Goal: Information Seeking & Learning: Check status

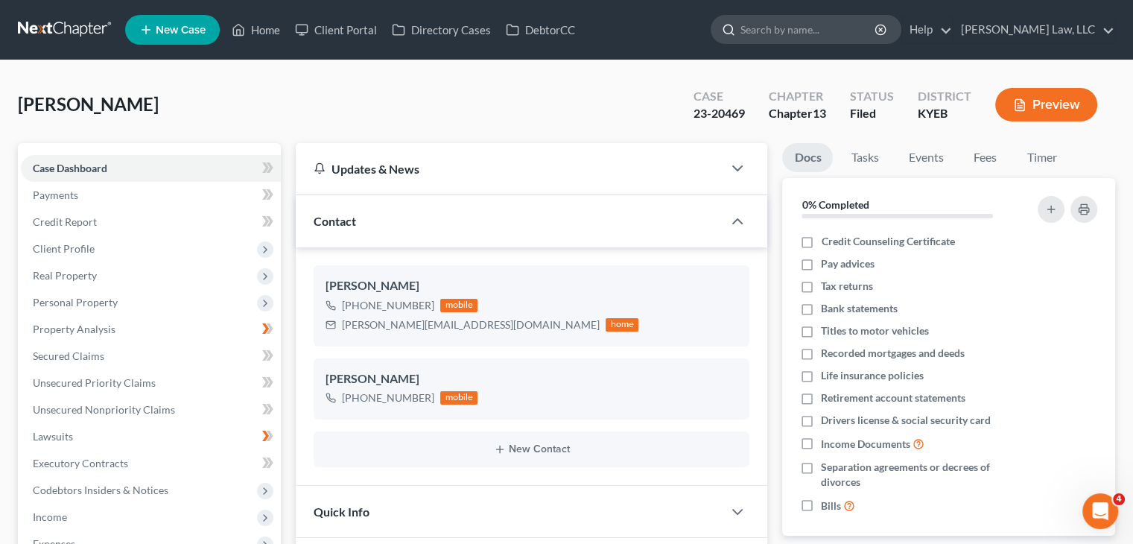
click at [777, 34] on input "search" at bounding box center [809, 30] width 136 height 28
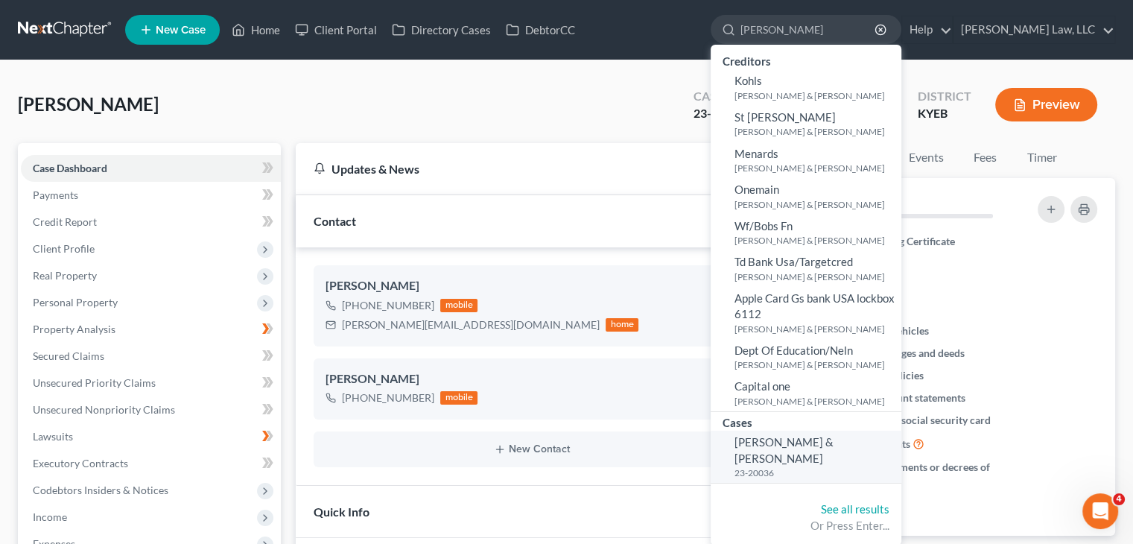
type input "[PERSON_NAME]"
click at [769, 433] on link "[PERSON_NAME] & [PERSON_NAME] 23-20036" at bounding box center [806, 457] width 191 height 52
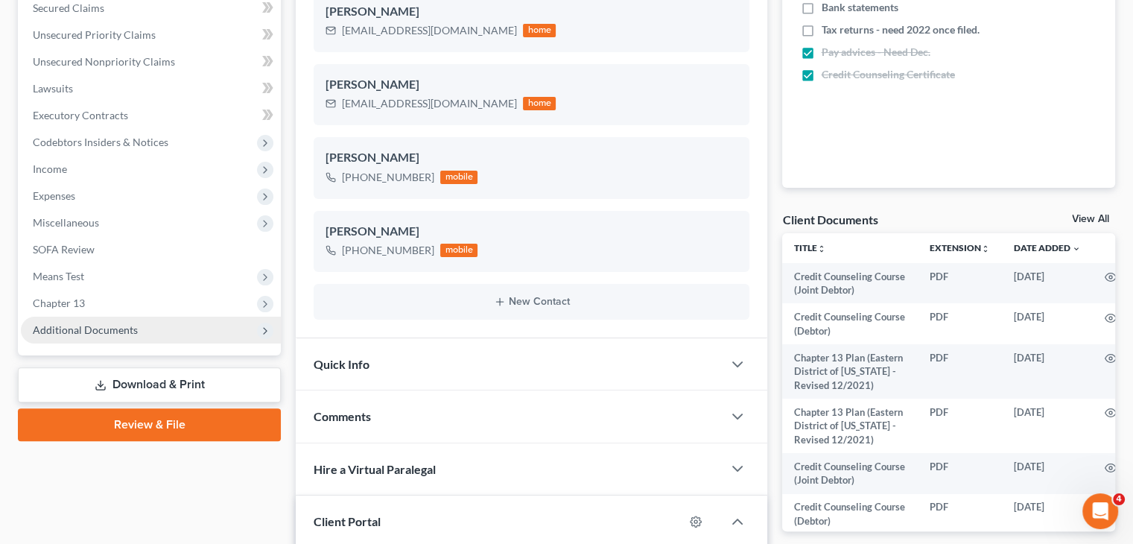
scroll to position [349, 0]
click at [140, 333] on span "Additional Documents" at bounding box center [151, 329] width 260 height 27
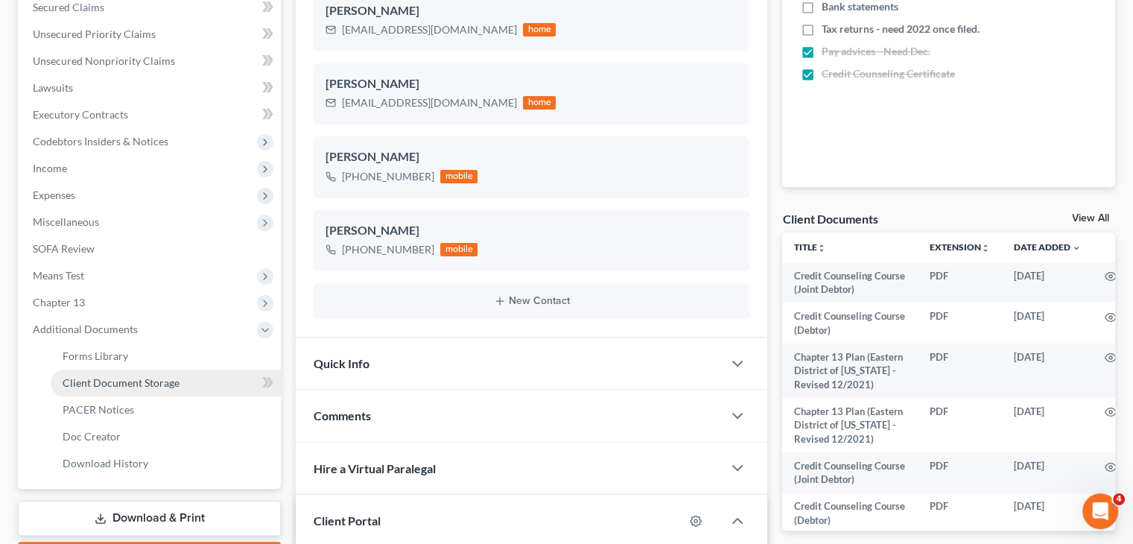
click at [113, 387] on span "Client Document Storage" at bounding box center [121, 382] width 117 height 13
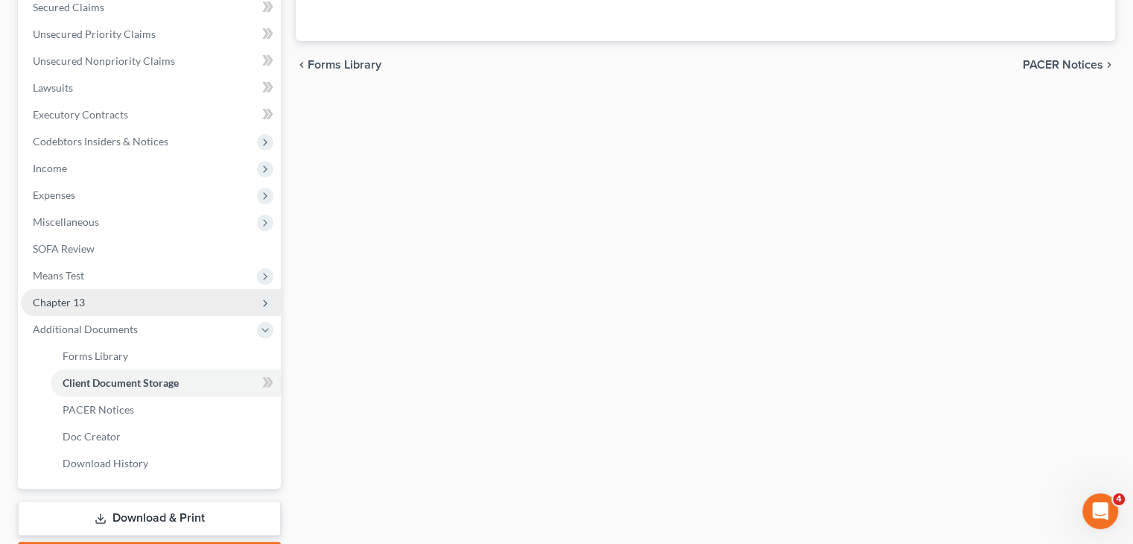
scroll to position [344, 0]
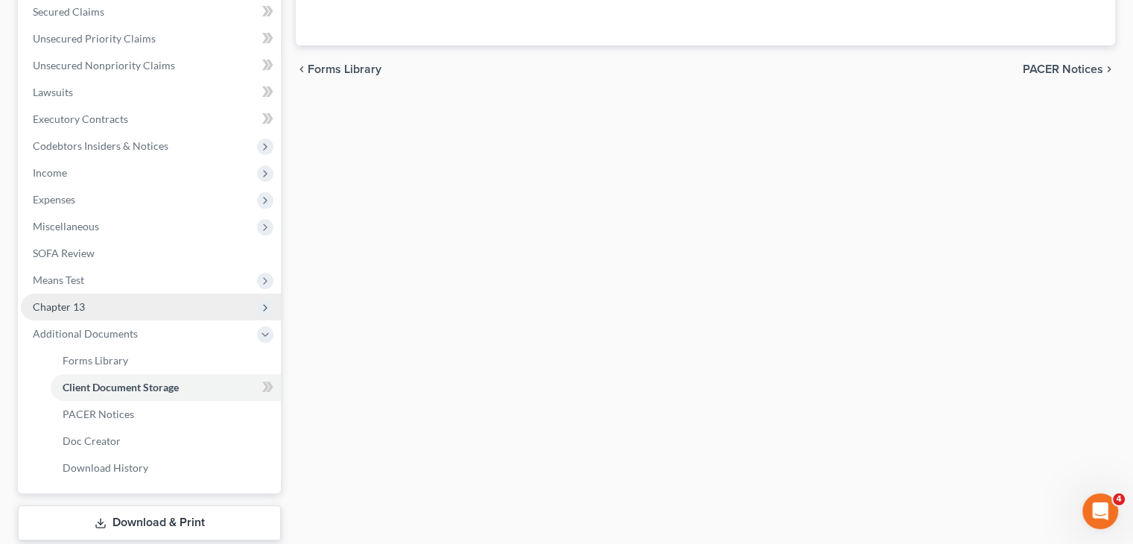
select select "7"
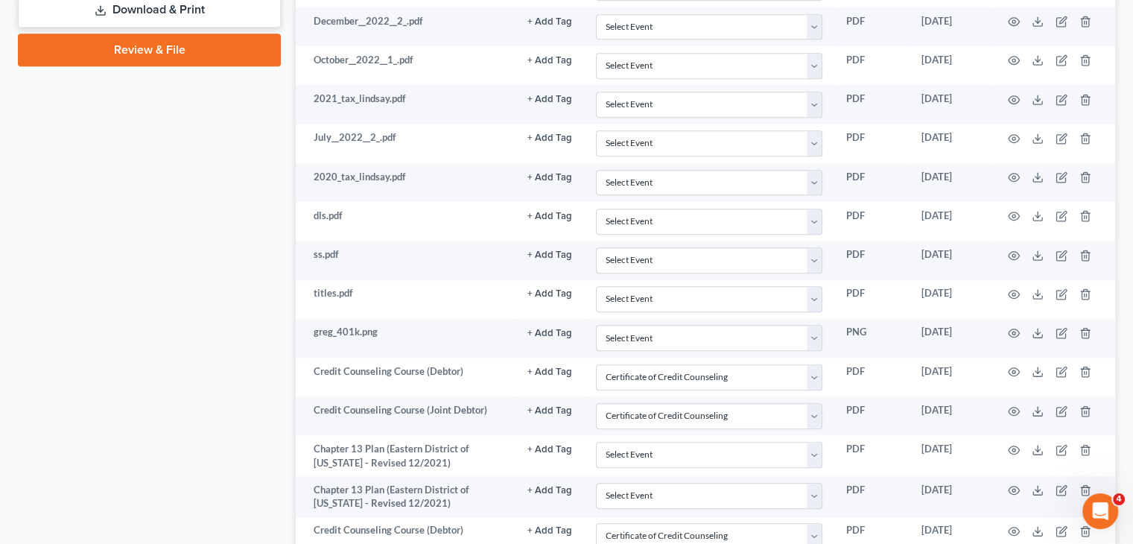
scroll to position [861, 0]
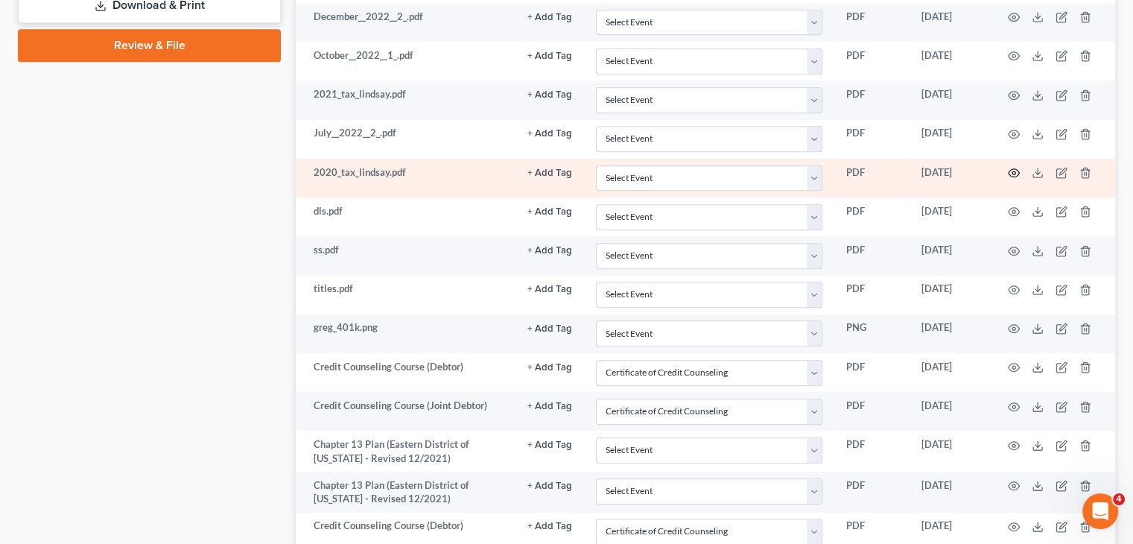
click at [1011, 167] on icon "button" at bounding box center [1014, 173] width 12 height 12
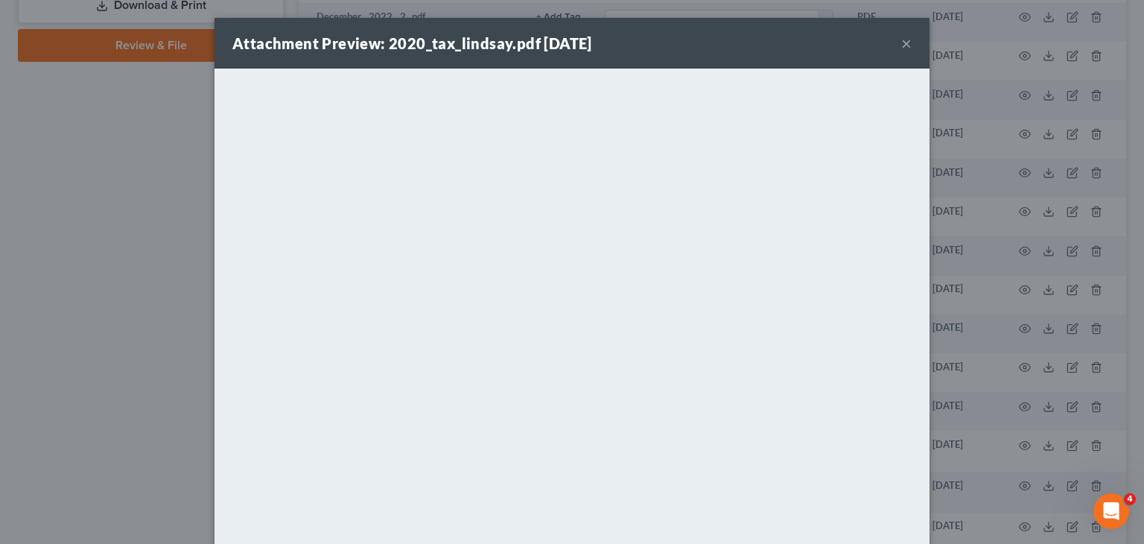
click at [902, 45] on button "×" at bounding box center [907, 43] width 10 height 18
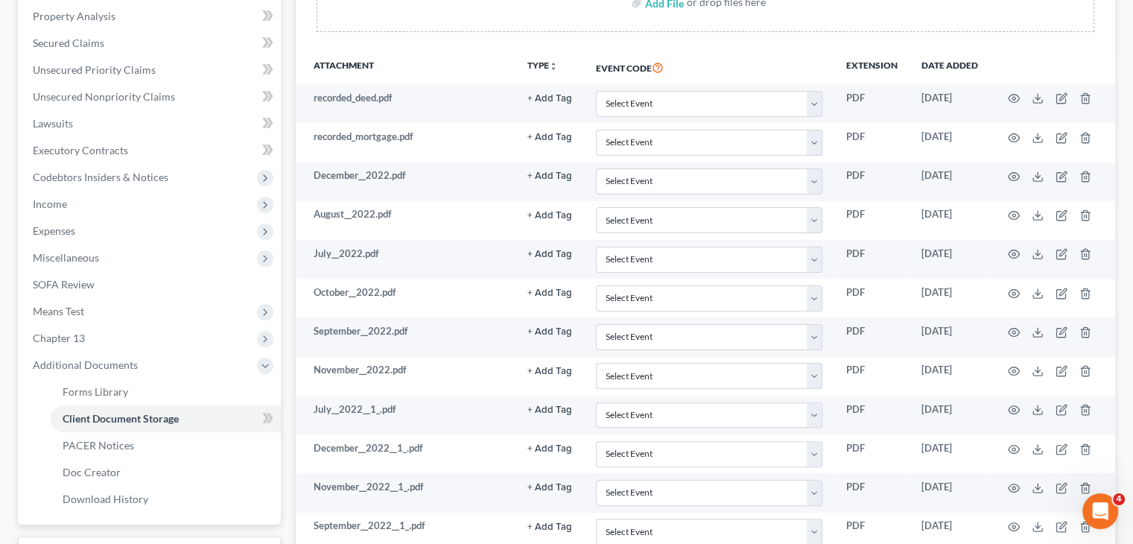
scroll to position [0, 0]
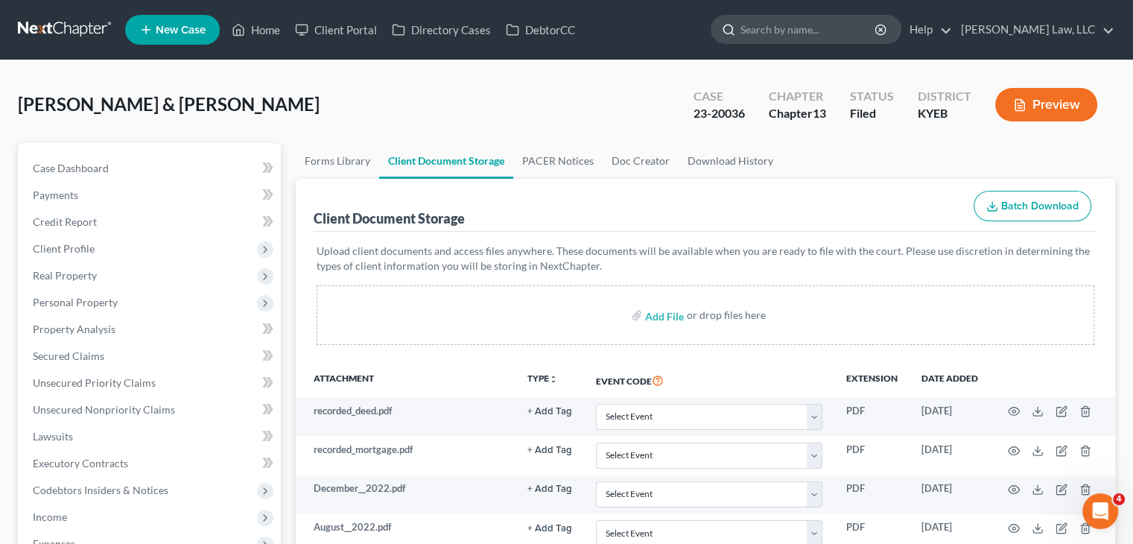
click at [817, 25] on input "search" at bounding box center [809, 30] width 136 height 28
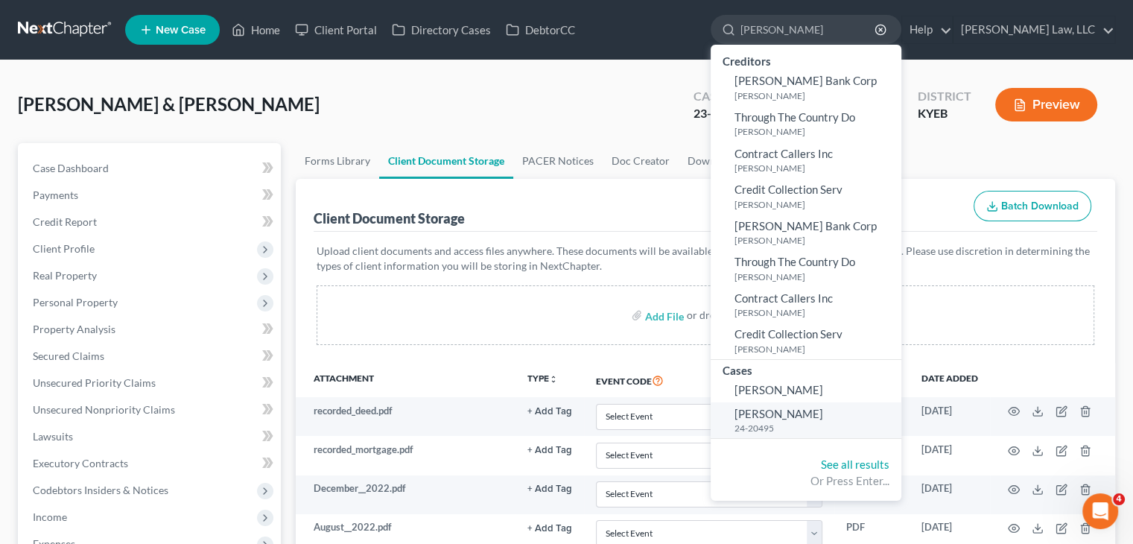
type input "[PERSON_NAME]"
click at [772, 418] on span "[PERSON_NAME]" at bounding box center [779, 413] width 89 height 13
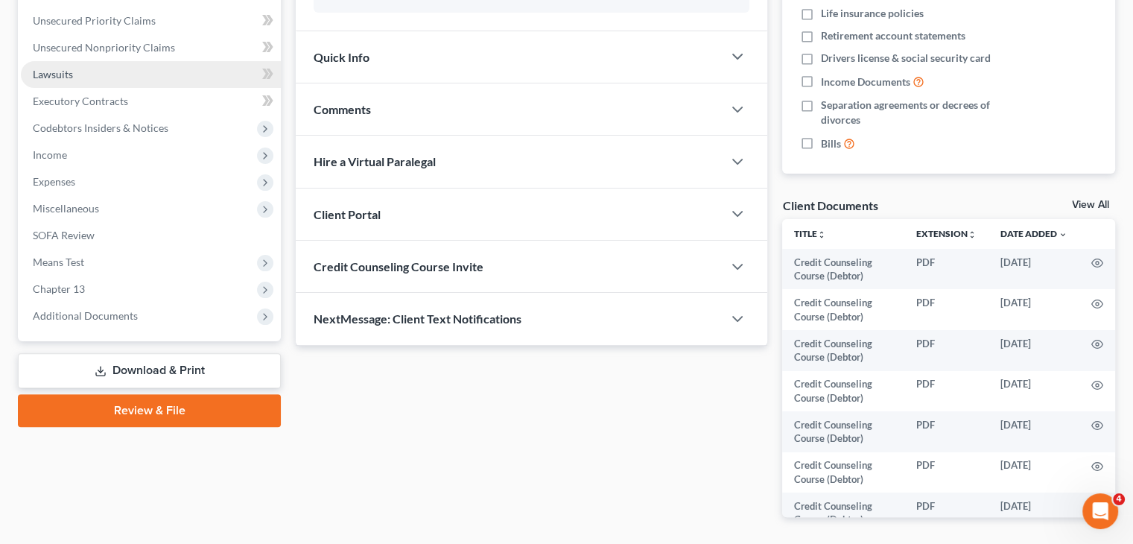
scroll to position [415, 0]
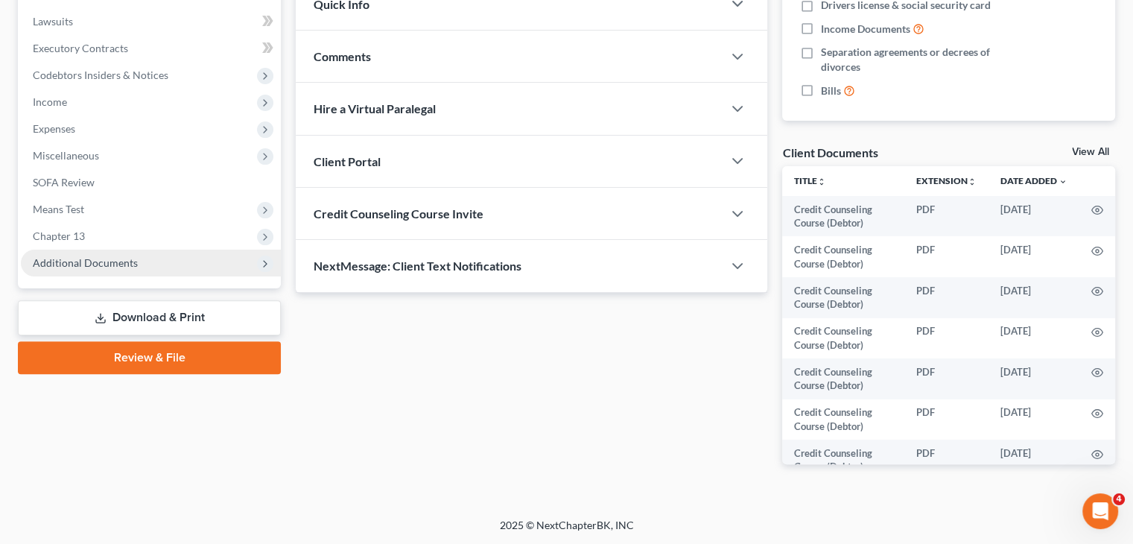
click at [104, 266] on span "Additional Documents" at bounding box center [85, 262] width 105 height 13
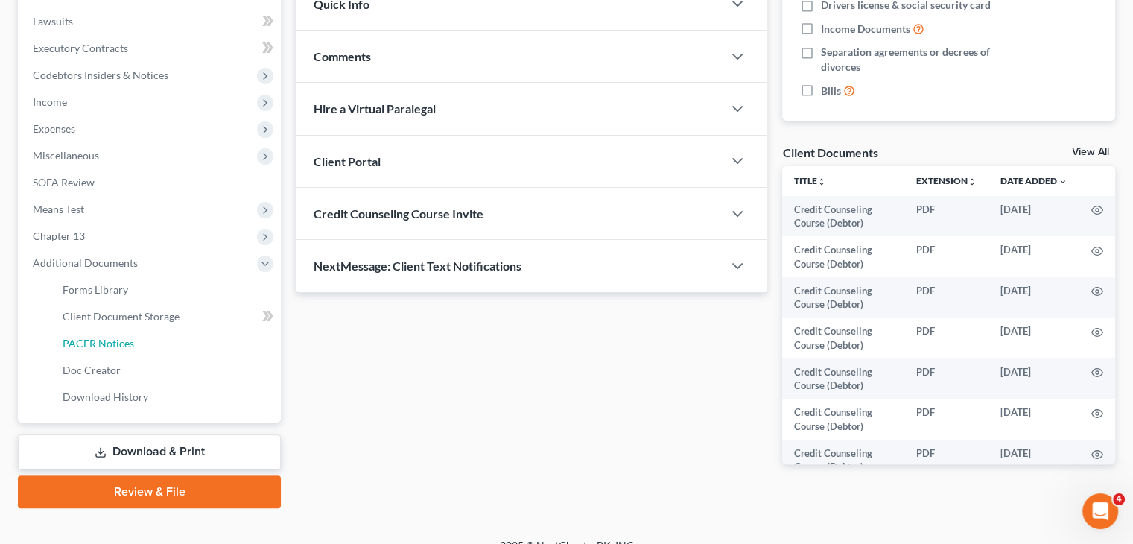
click at [98, 337] on span "PACER Notices" at bounding box center [99, 343] width 72 height 13
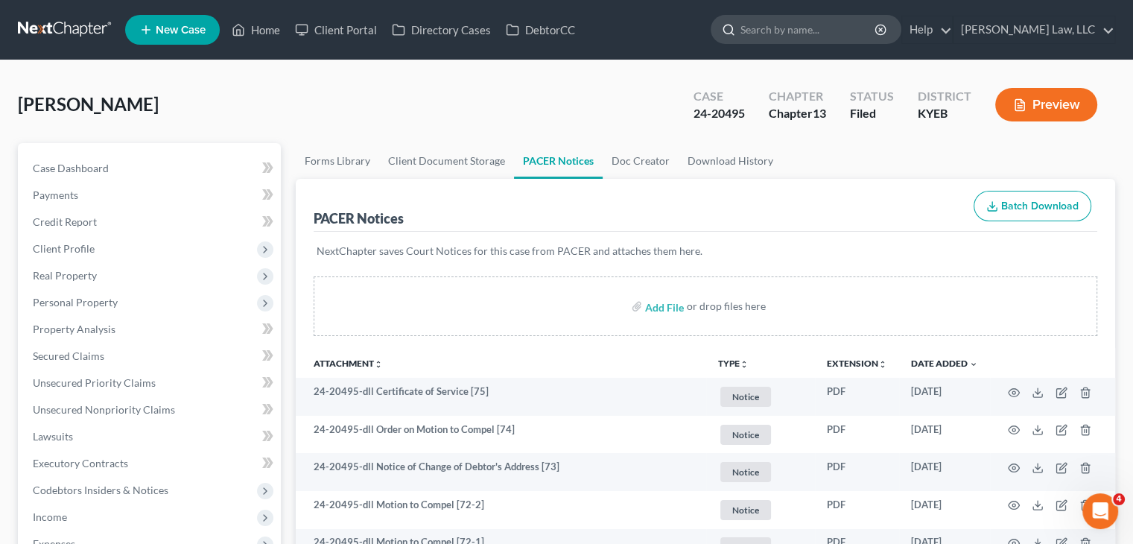
click at [788, 28] on input "search" at bounding box center [809, 30] width 136 height 28
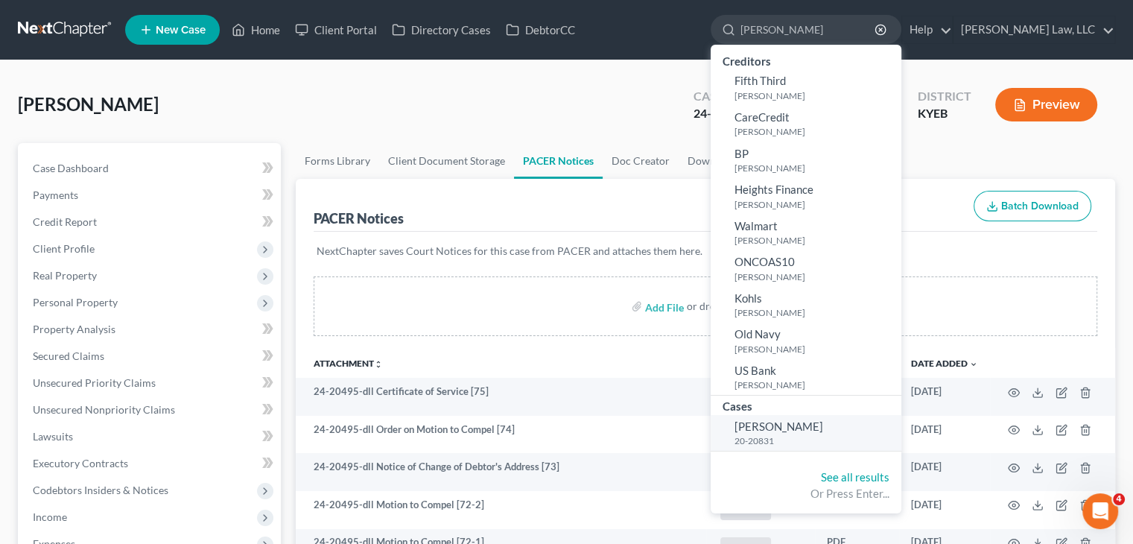
type input "[PERSON_NAME]"
click at [769, 449] on link "[PERSON_NAME] 20-20831" at bounding box center [806, 433] width 191 height 37
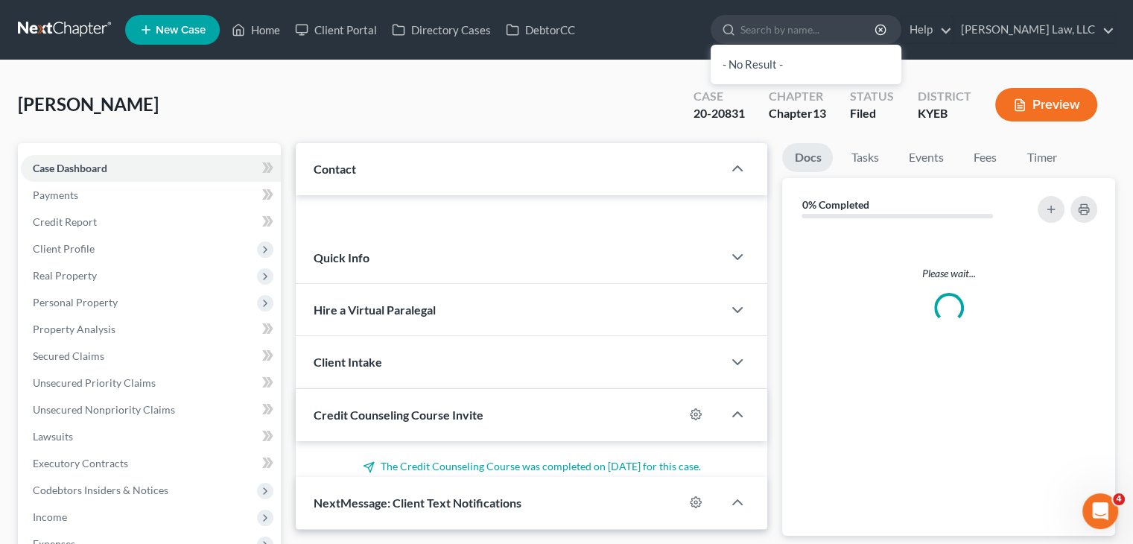
click at [769, 438] on div "Updates & News × Contact Please wait... Quick Info Status Referral Source Selec…" at bounding box center [531, 438] width 487 height 590
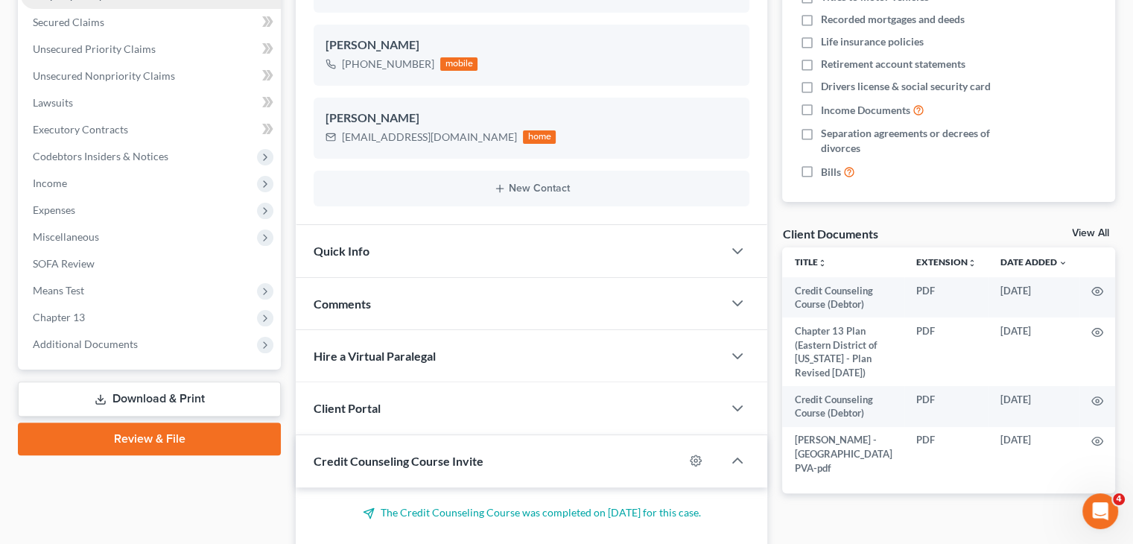
scroll to position [349, 0]
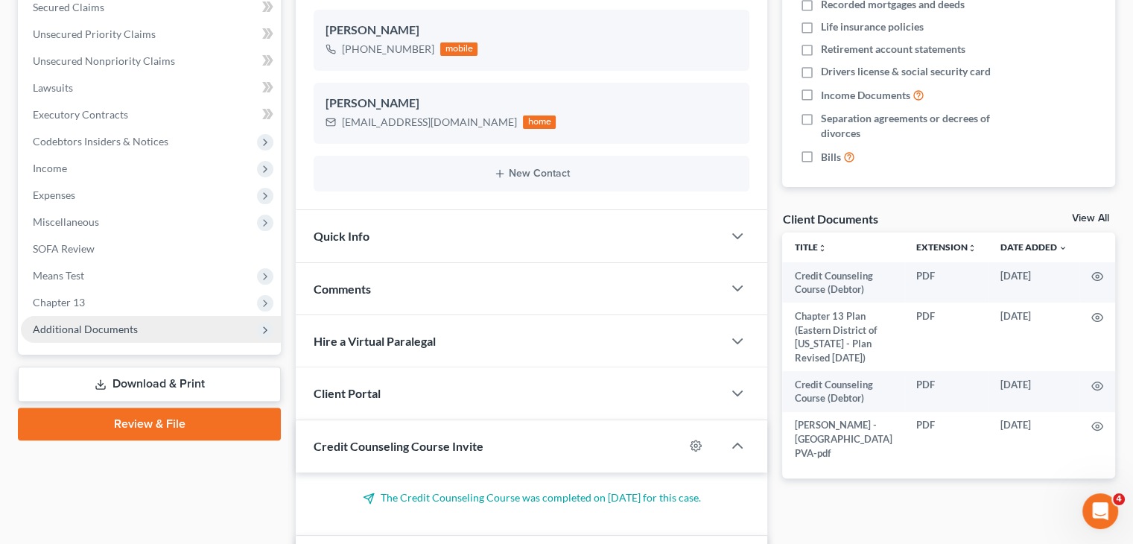
click at [124, 324] on span "Additional Documents" at bounding box center [85, 329] width 105 height 13
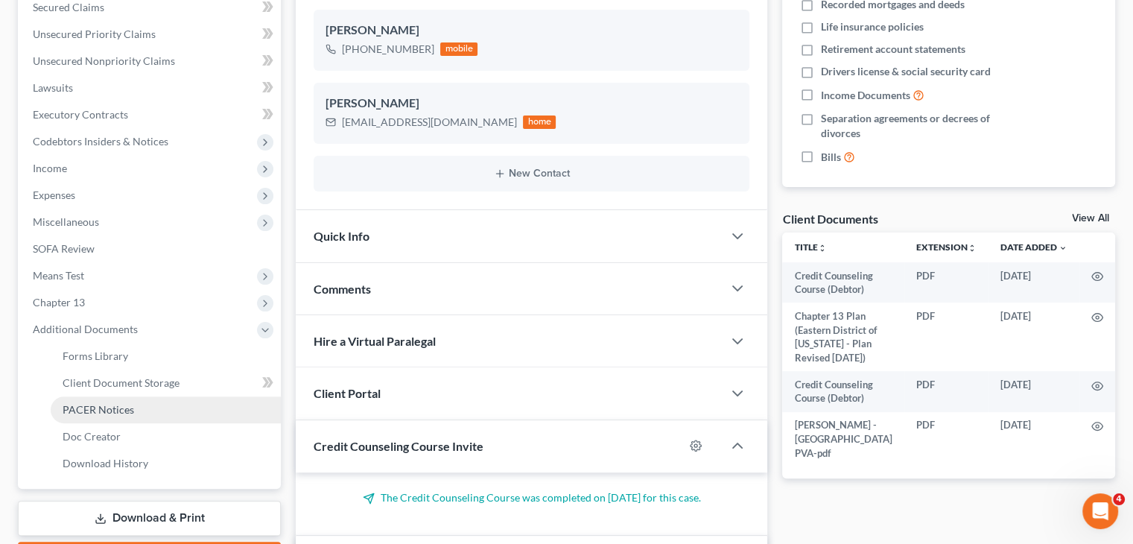
click at [102, 403] on span "PACER Notices" at bounding box center [99, 409] width 72 height 13
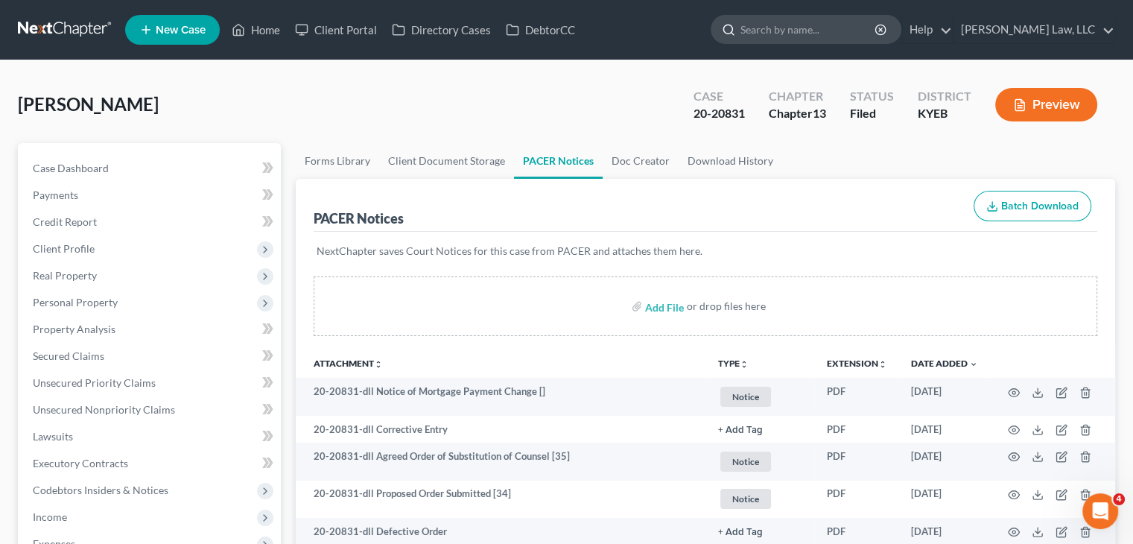
click at [738, 25] on div at bounding box center [726, 30] width 29 height 28
click at [761, 26] on input "search" at bounding box center [809, 30] width 136 height 28
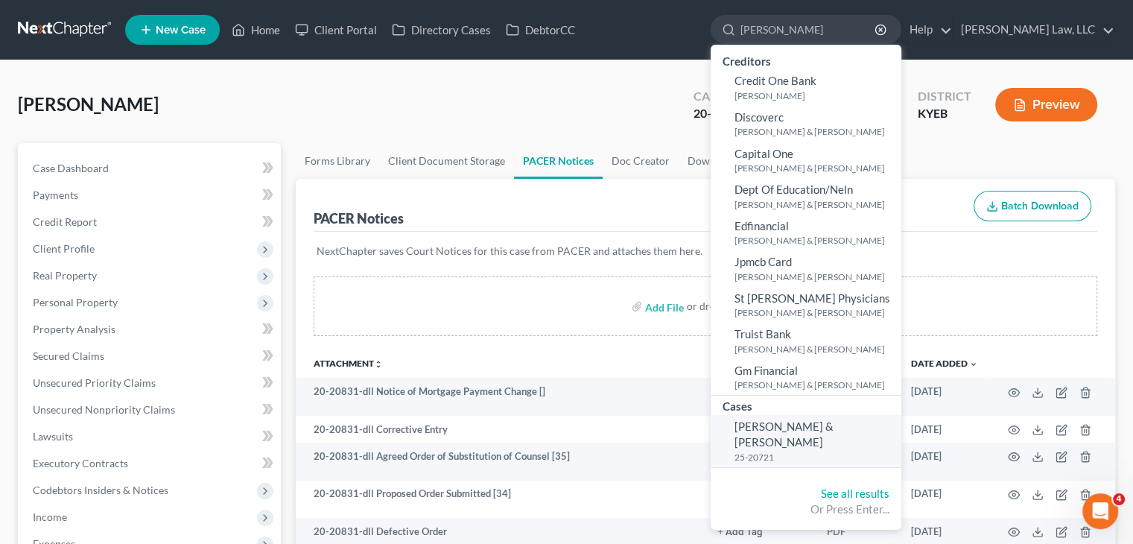
type input "[PERSON_NAME]"
click at [799, 427] on span "[PERSON_NAME] & [PERSON_NAME]" at bounding box center [784, 433] width 99 height 29
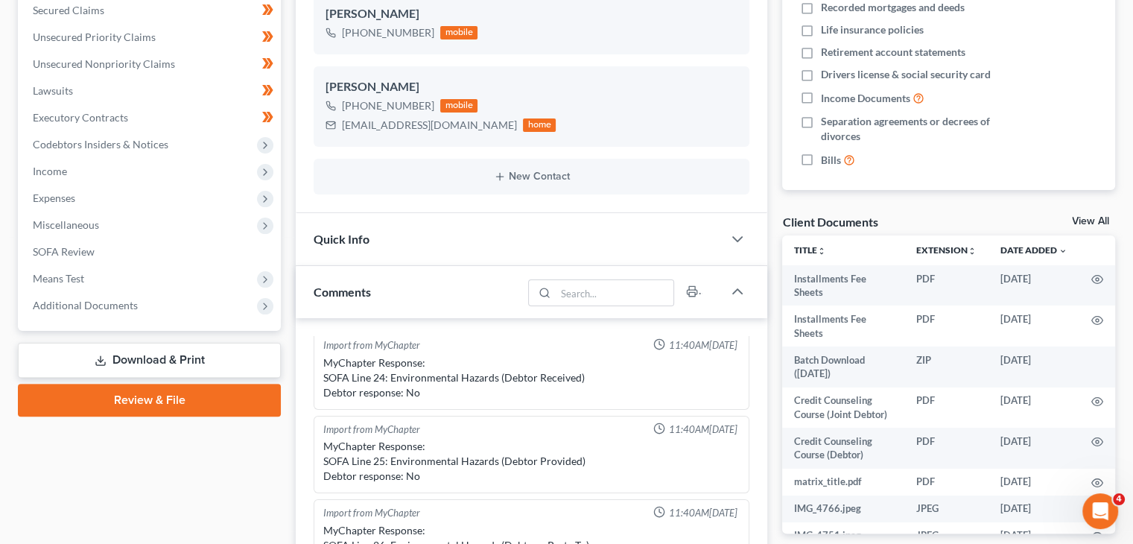
scroll to position [383, 0]
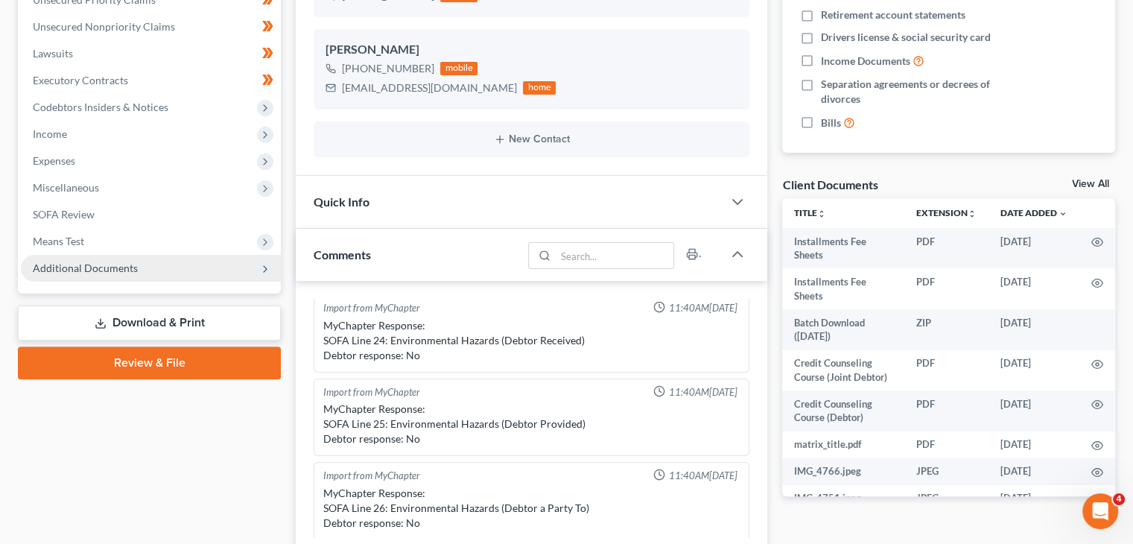
click at [158, 263] on span "Additional Documents" at bounding box center [151, 268] width 260 height 27
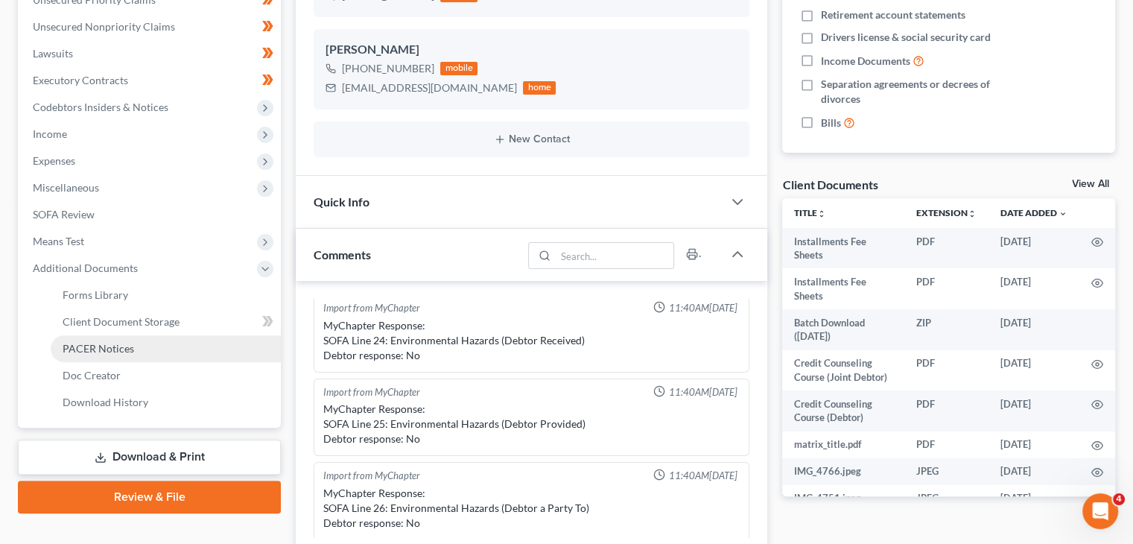
click at [99, 349] on span "PACER Notices" at bounding box center [99, 348] width 72 height 13
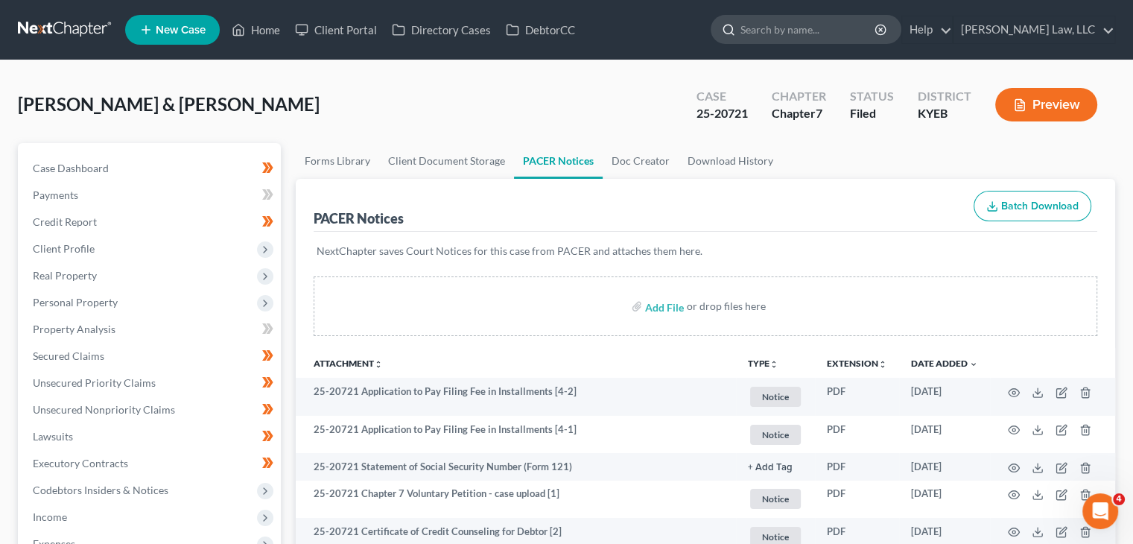
click at [769, 29] on input "search" at bounding box center [809, 30] width 136 height 28
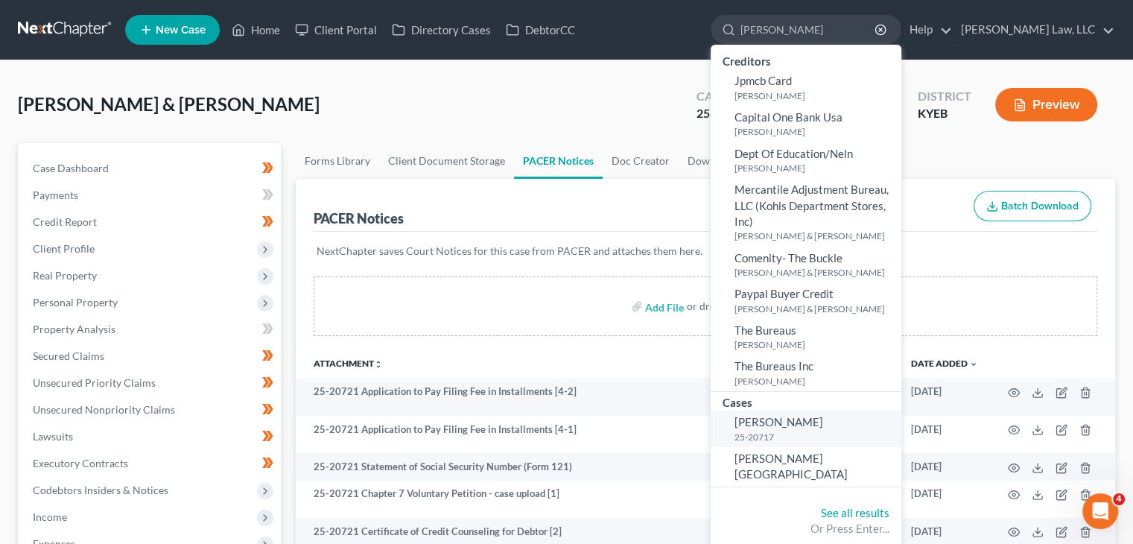
type input "[PERSON_NAME]"
click at [790, 420] on span "[PERSON_NAME]" at bounding box center [779, 421] width 89 height 13
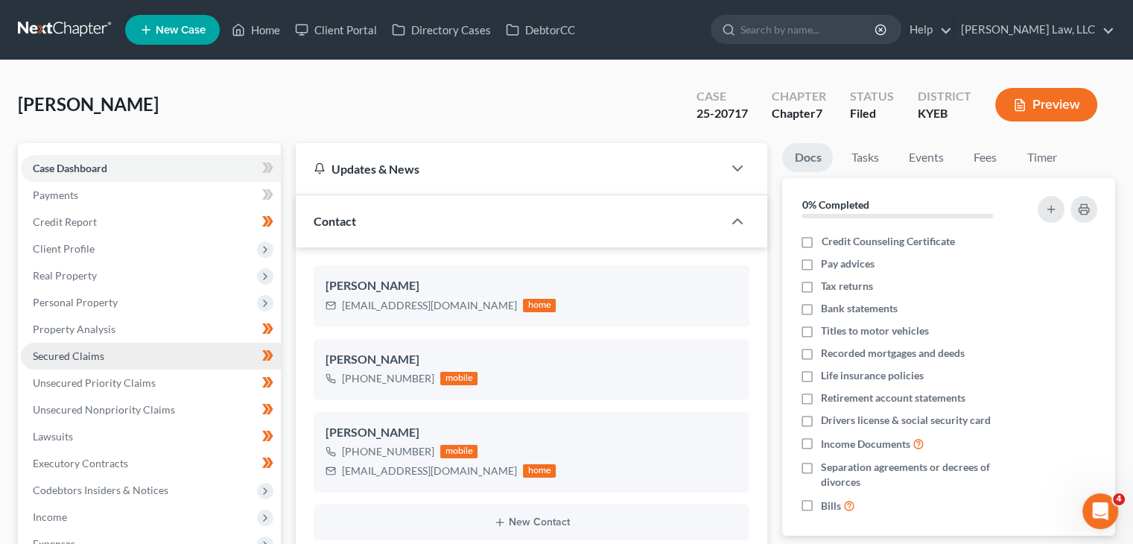
scroll to position [358, 0]
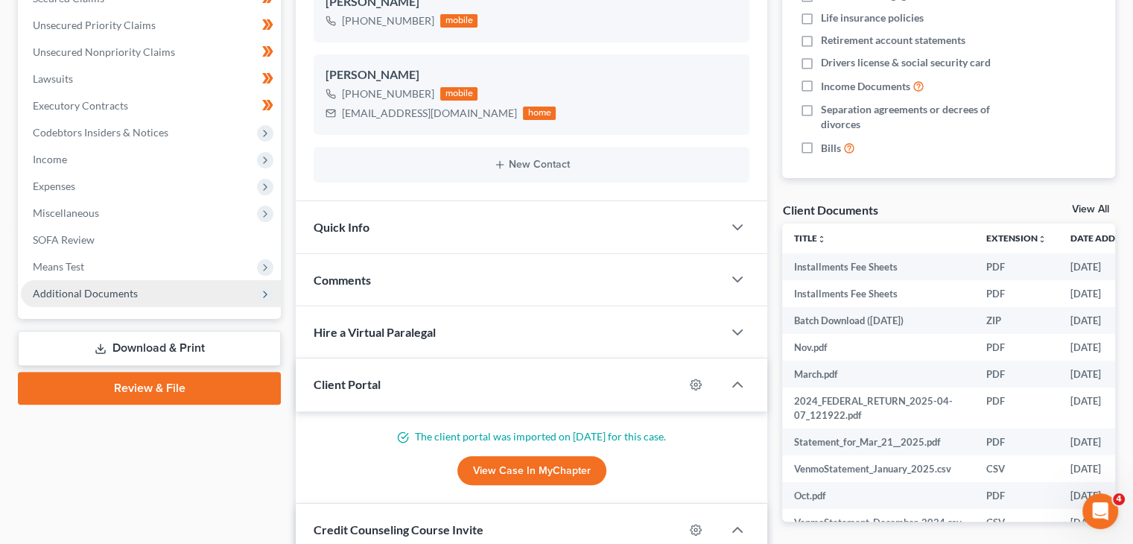
click at [100, 297] on span "Additional Documents" at bounding box center [85, 293] width 105 height 13
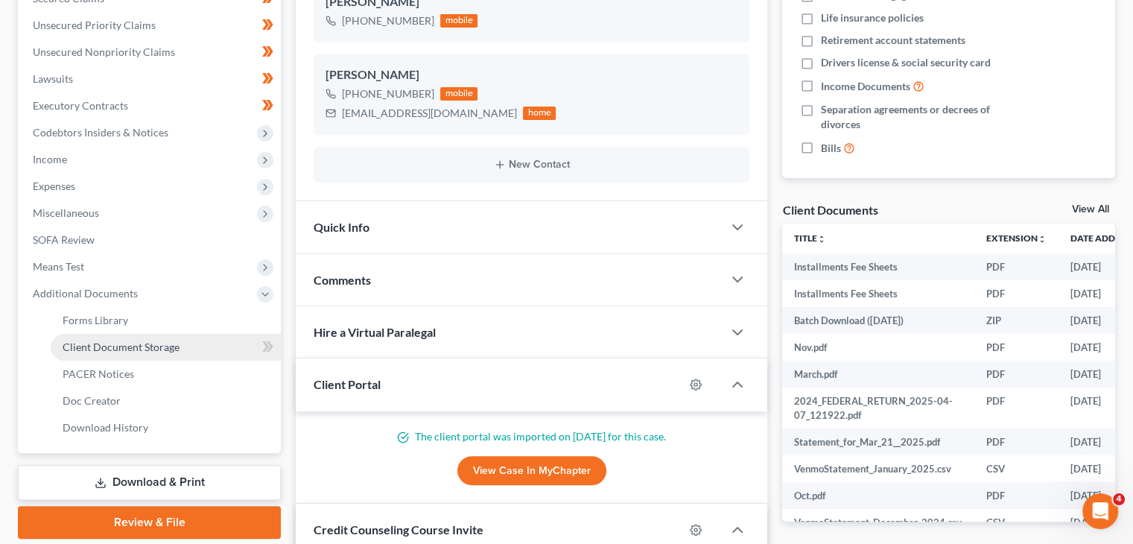
scroll to position [12, 0]
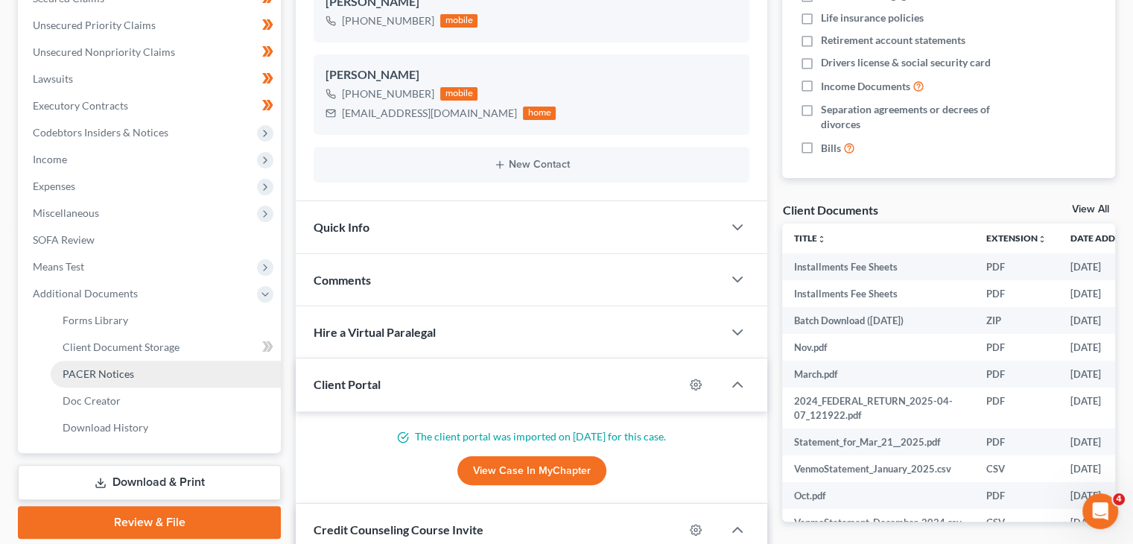
click at [90, 370] on span "PACER Notices" at bounding box center [99, 373] width 72 height 13
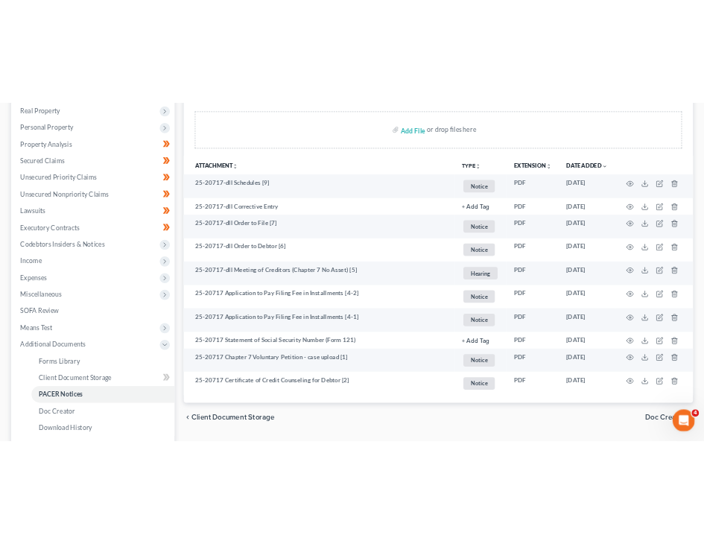
scroll to position [279, 0]
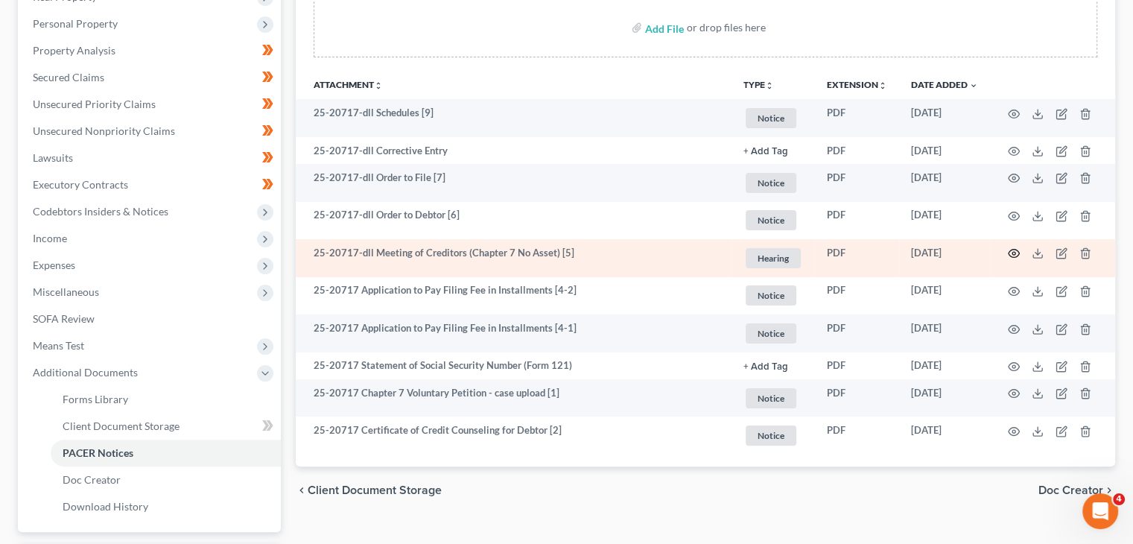
click at [1010, 248] on icon "button" at bounding box center [1014, 253] width 12 height 12
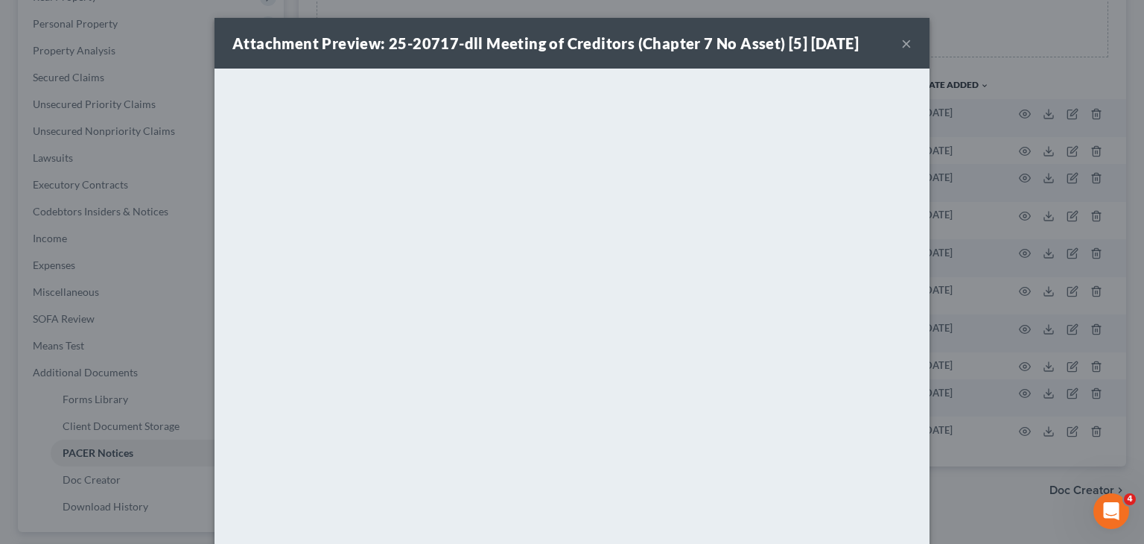
click at [902, 49] on button "×" at bounding box center [907, 43] width 10 height 18
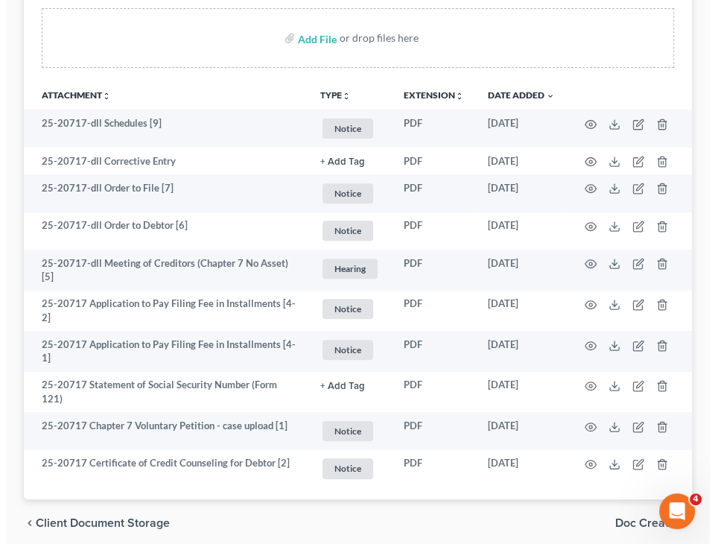
scroll to position [314, 0]
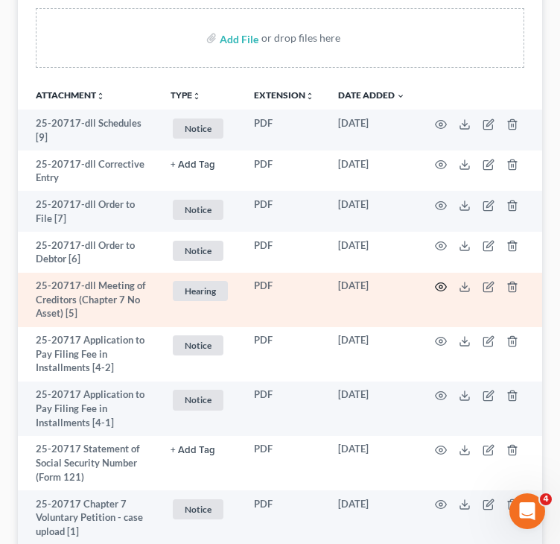
click at [438, 281] on icon "button" at bounding box center [441, 287] width 12 height 12
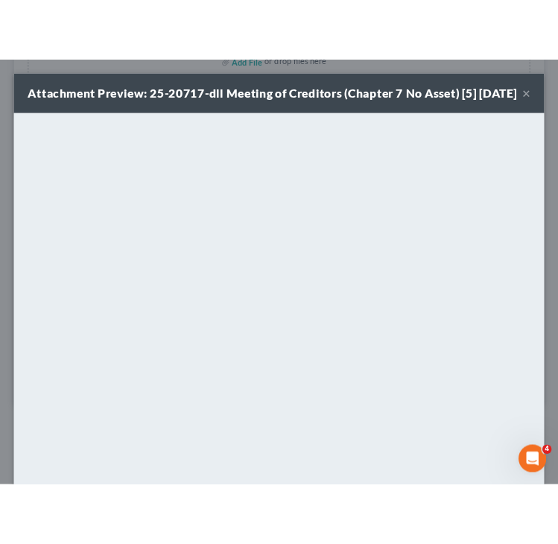
scroll to position [350, 0]
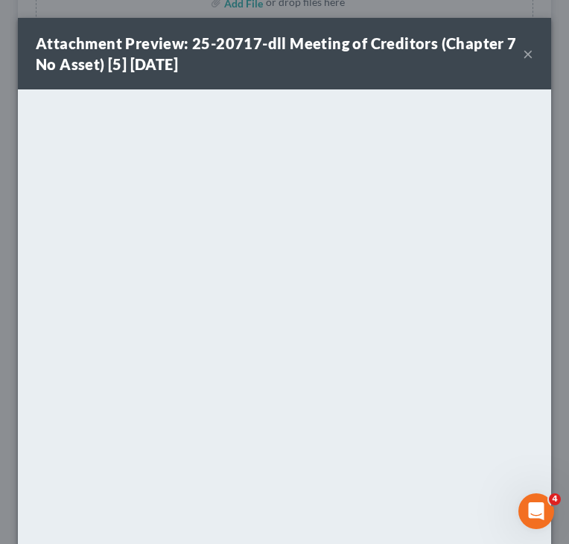
click at [530, 56] on div "Attachment Preview: 25-20717-dll Meeting of Creditors (Chapter 7 No Asset) [5] …" at bounding box center [284, 54] width 533 height 72
click at [523, 56] on button "×" at bounding box center [528, 54] width 10 height 18
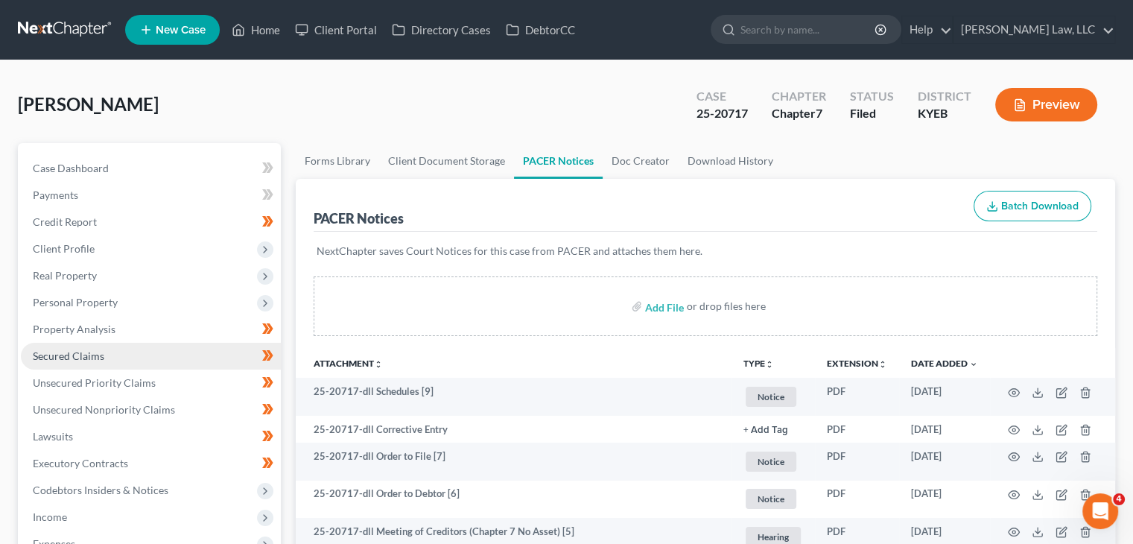
scroll to position [55, 0]
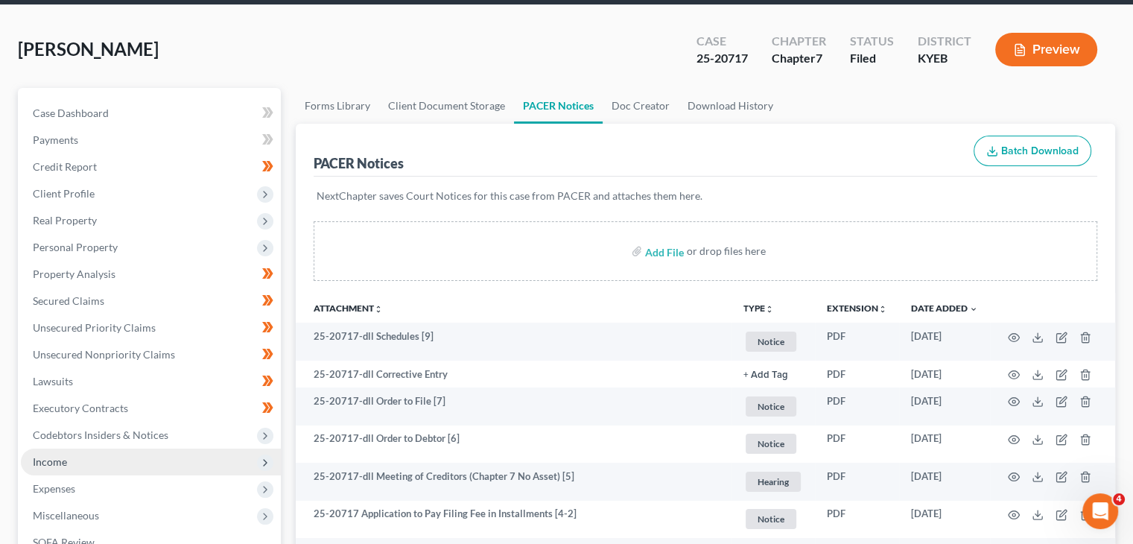
click at [89, 462] on span "Income" at bounding box center [151, 462] width 260 height 27
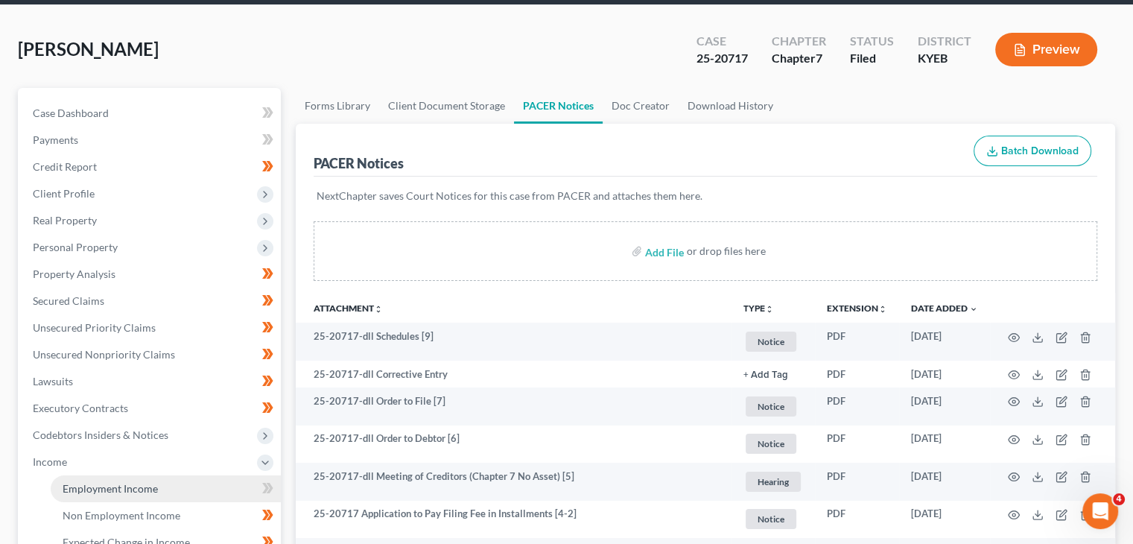
click at [98, 478] on link "Employment Income" at bounding box center [166, 488] width 230 height 27
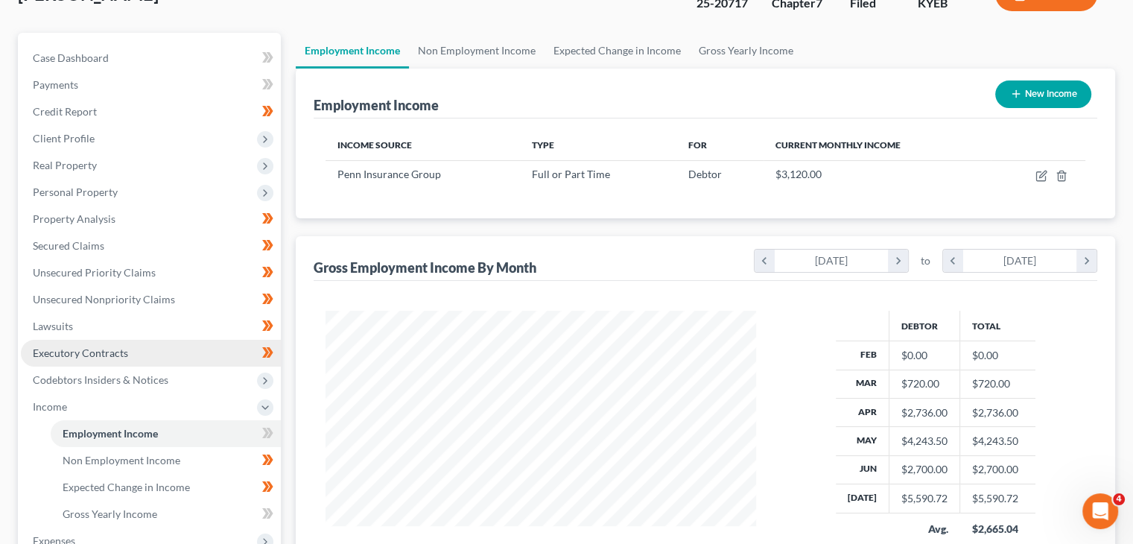
scroll to position [112, 0]
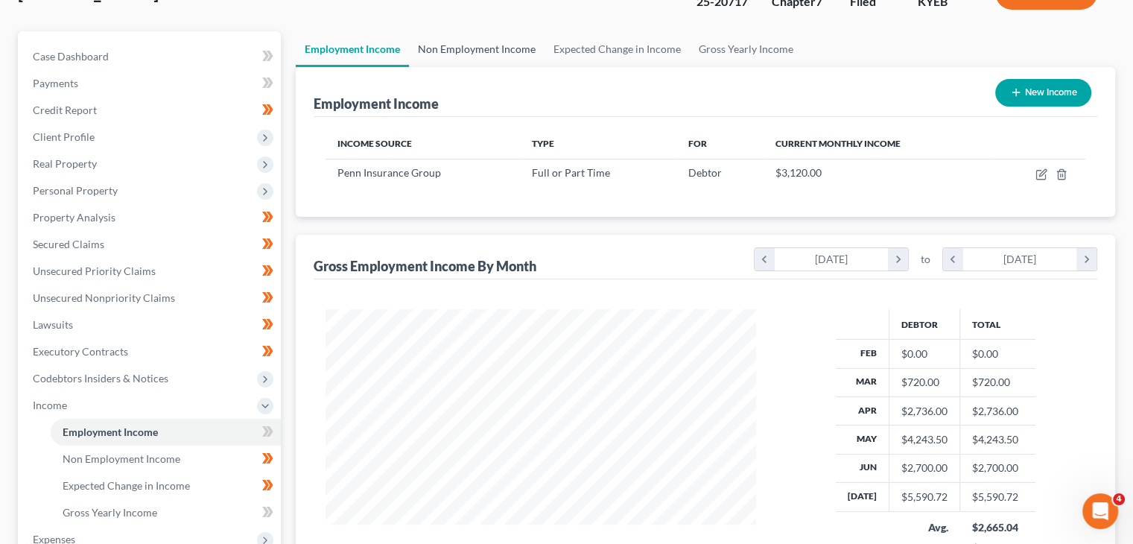
click at [505, 60] on link "Non Employment Income" at bounding box center [477, 49] width 136 height 36
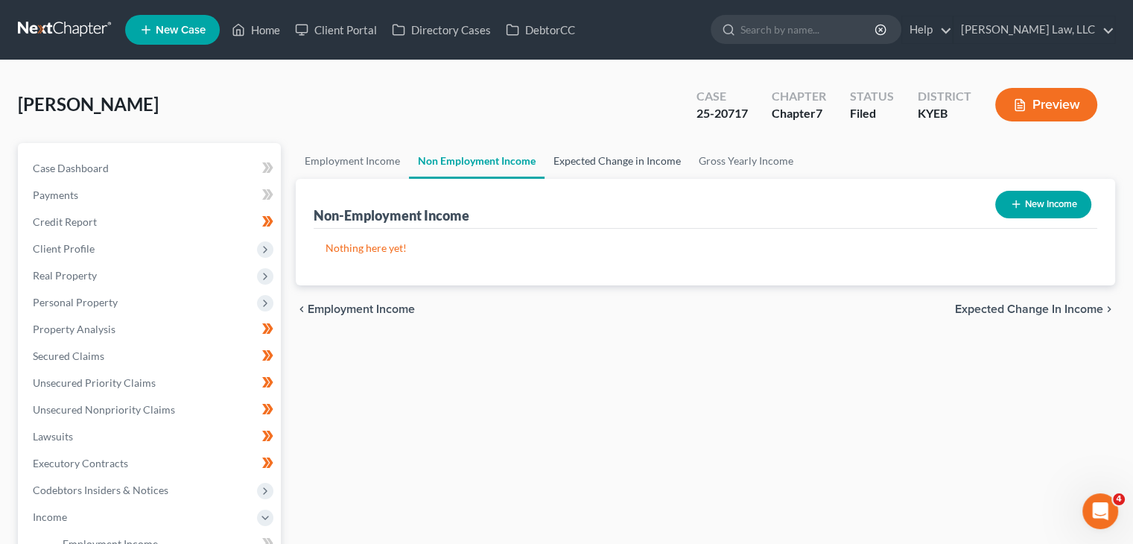
click at [608, 147] on link "Expected Change in Income" at bounding box center [617, 161] width 145 height 36
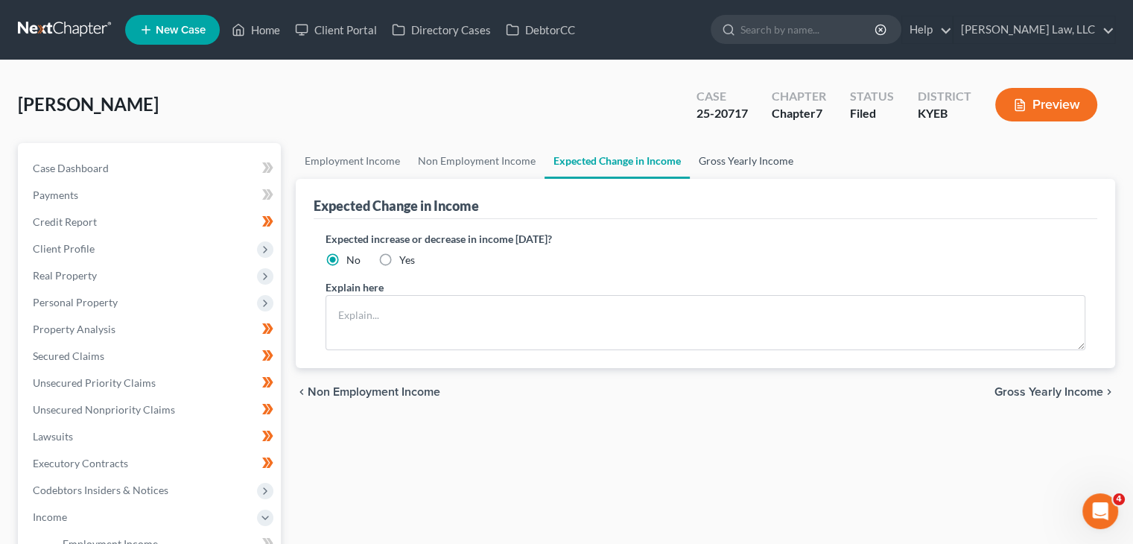
click at [721, 162] on link "Gross Yearly Income" at bounding box center [746, 161] width 113 height 36
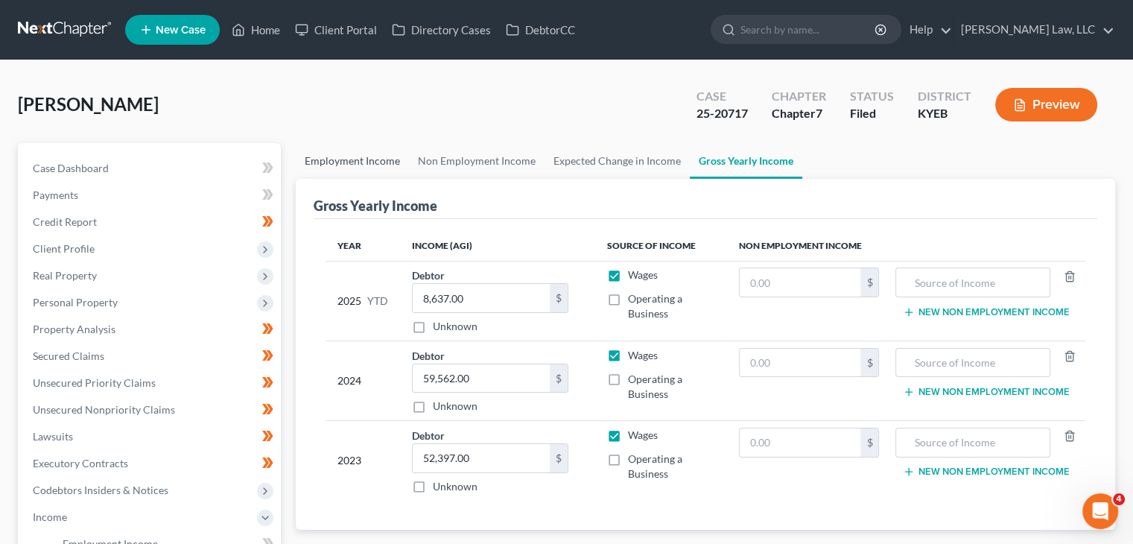
click at [334, 162] on link "Employment Income" at bounding box center [352, 161] width 113 height 36
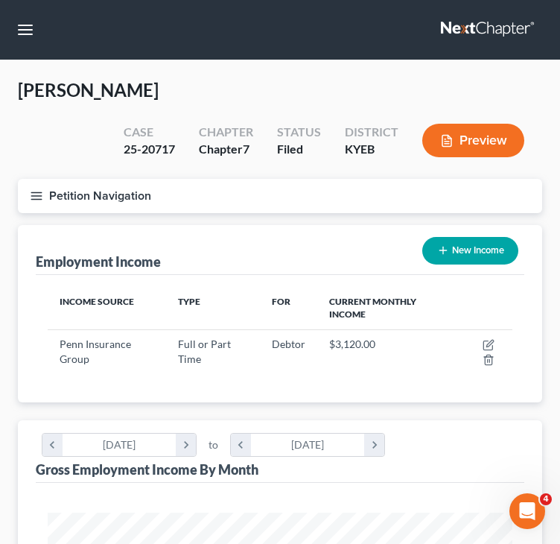
click at [129, 194] on button "Petition Navigation" at bounding box center [280, 196] width 525 height 34
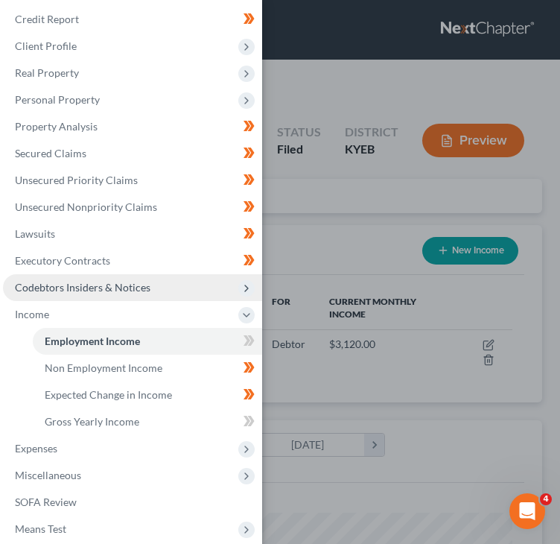
scroll to position [151, 0]
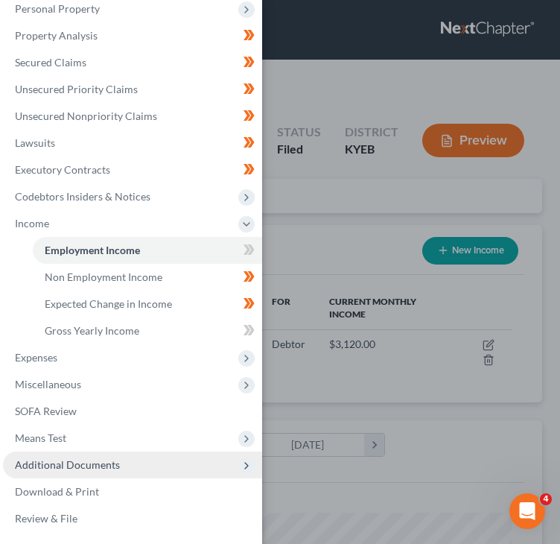
click at [77, 460] on span "Additional Documents" at bounding box center [67, 464] width 105 height 13
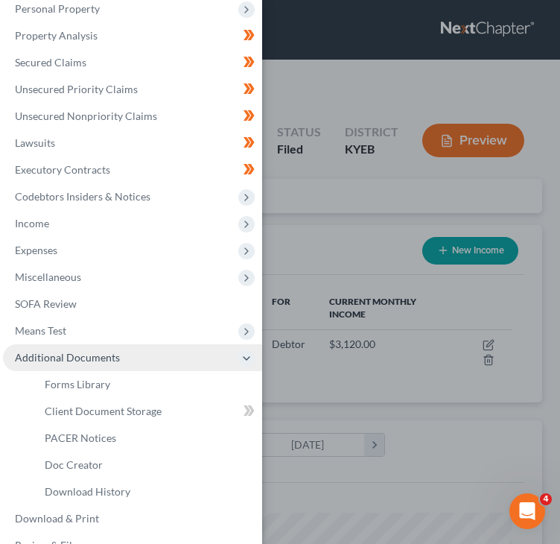
scroll to position [177, 0]
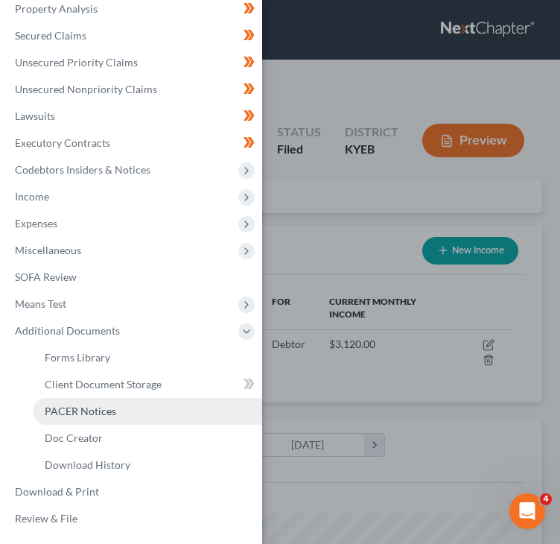
click at [83, 422] on link "PACER Notices" at bounding box center [147, 411] width 229 height 27
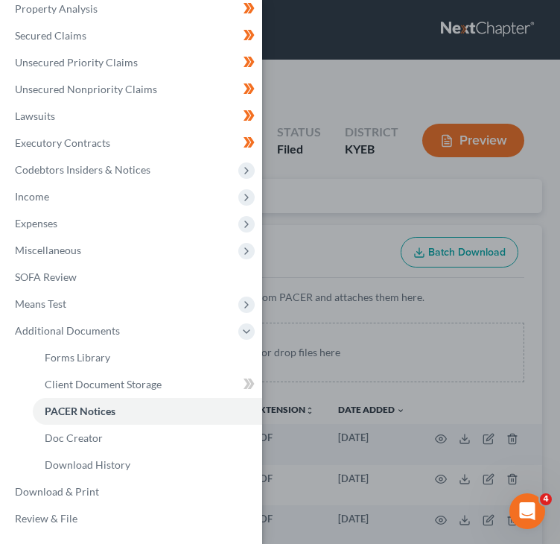
click at [352, 370] on div "Case Dashboard Payments Invoices Payments Payments Credit Report Client Profile" at bounding box center [280, 272] width 560 height 544
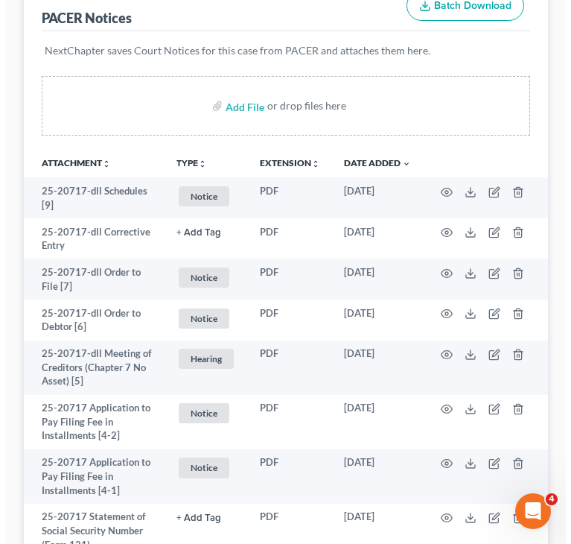
scroll to position [318, 0]
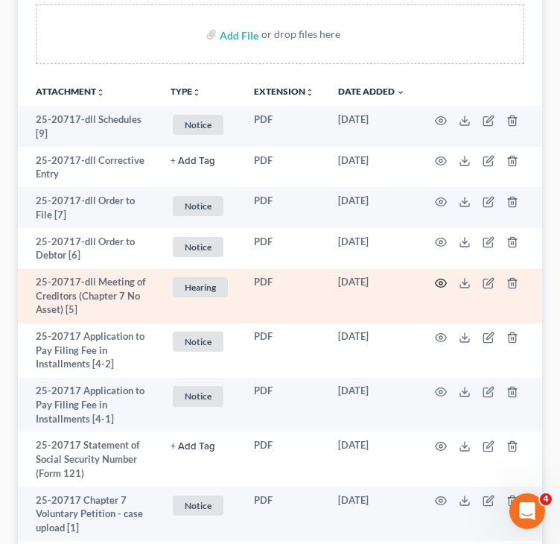
click at [438, 280] on icon "button" at bounding box center [441, 283] width 12 height 12
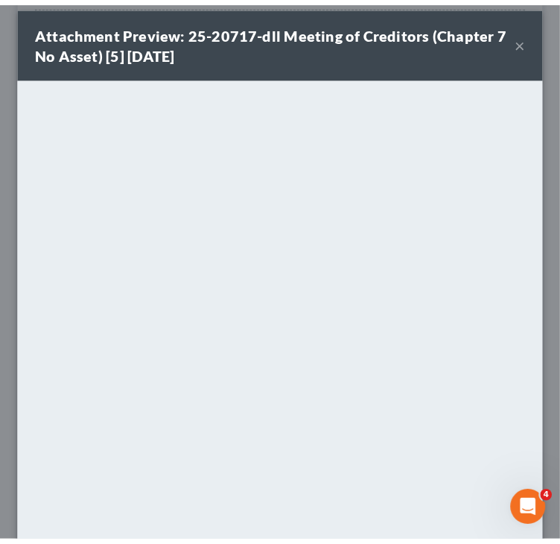
scroll to position [0, 0]
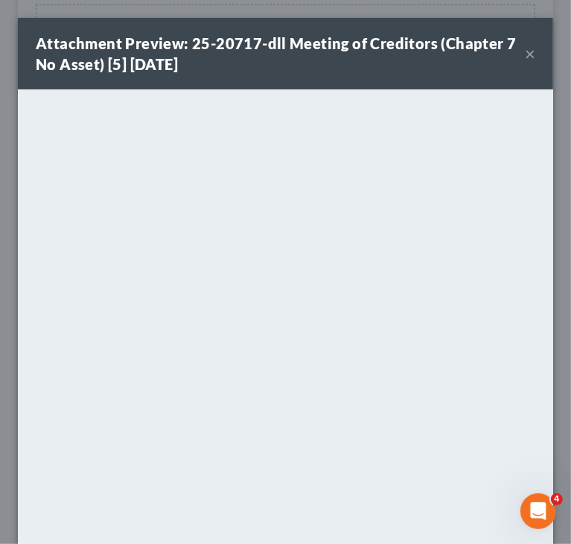
drag, startPoint x: 521, startPoint y: 54, endPoint x: 507, endPoint y: 65, distance: 17.6
click at [525, 54] on button "×" at bounding box center [530, 54] width 10 height 18
